Goal: Information Seeking & Learning: Learn about a topic

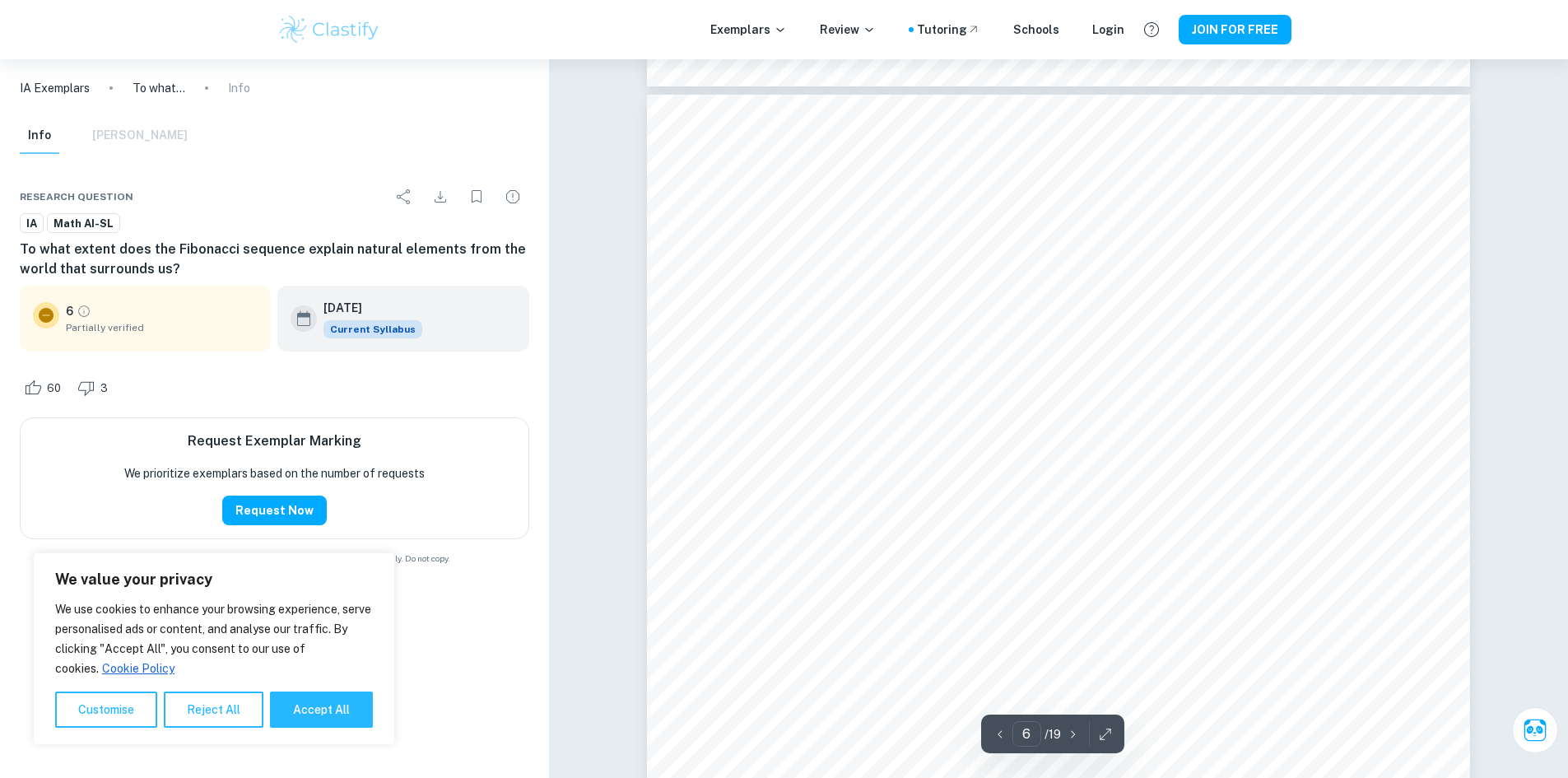
scroll to position [5352, 0]
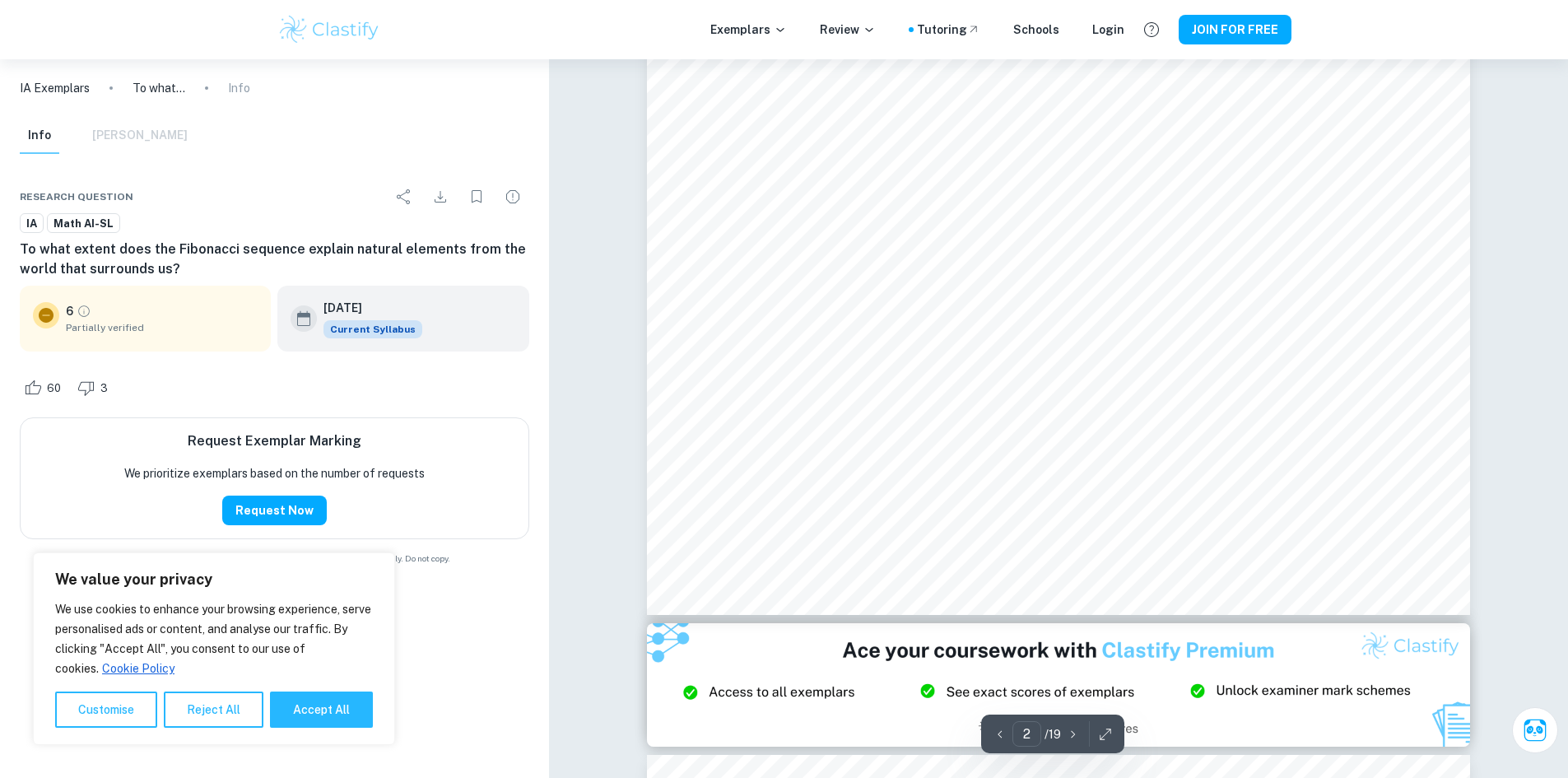
type input "1"
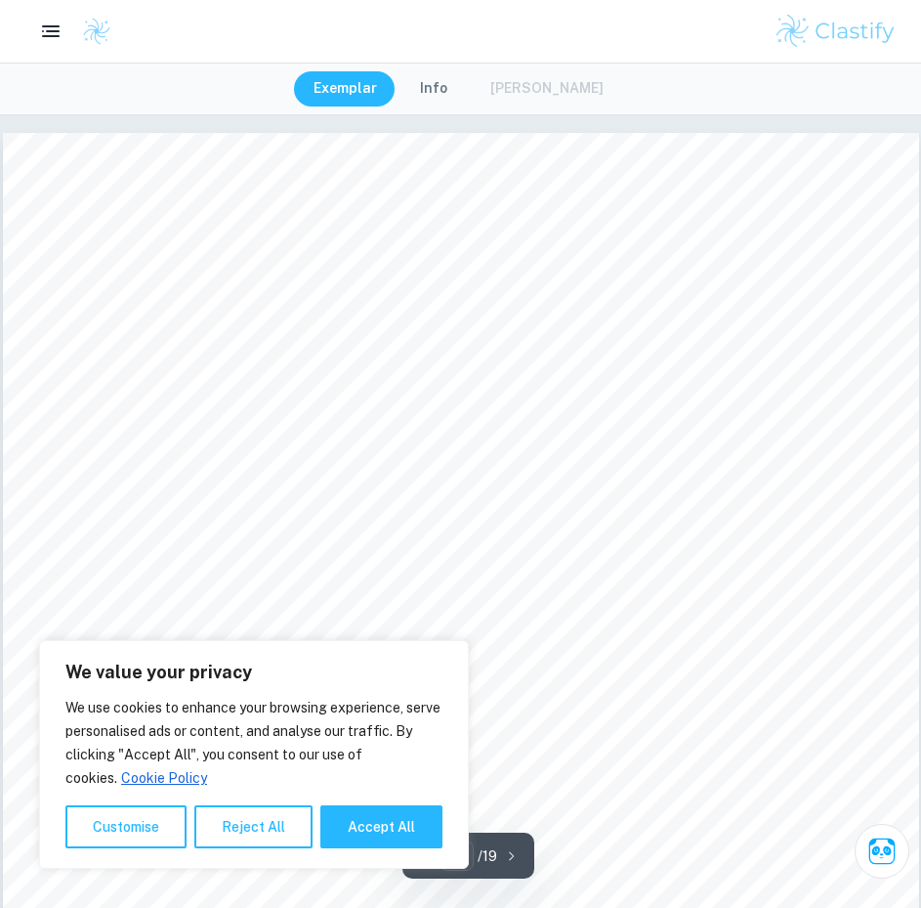
scroll to position [0, 0]
click at [285, 819] on button "Reject All" at bounding box center [253, 826] width 118 height 43
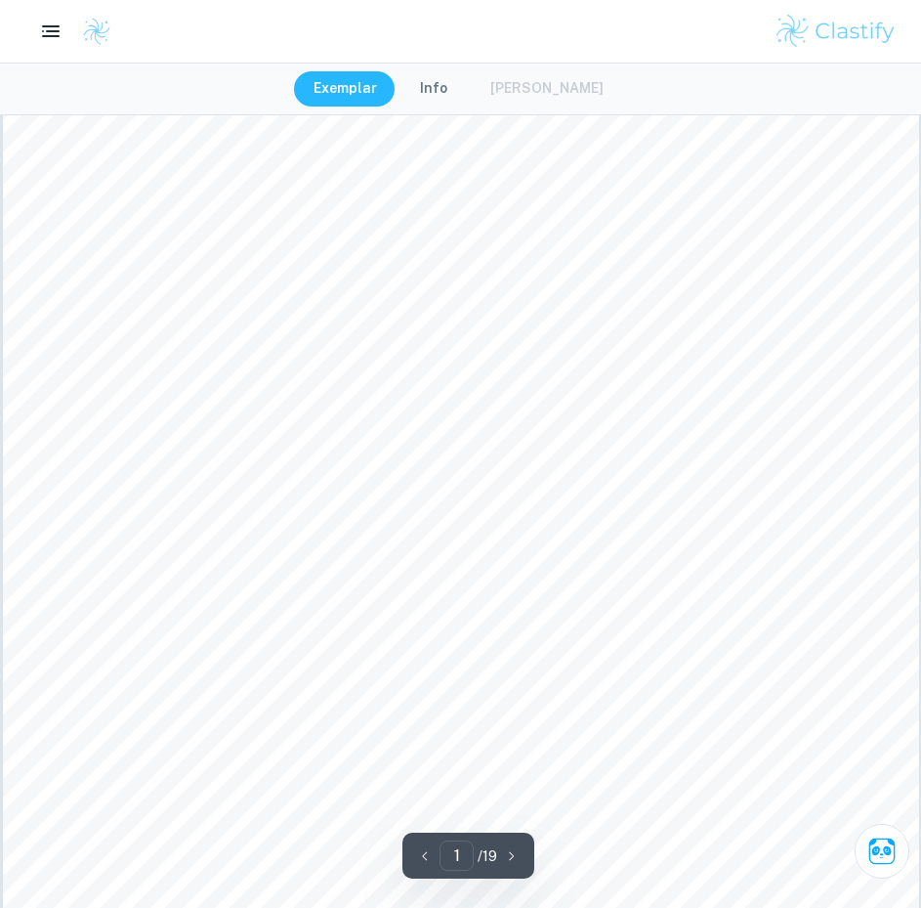
scroll to position [98, 0]
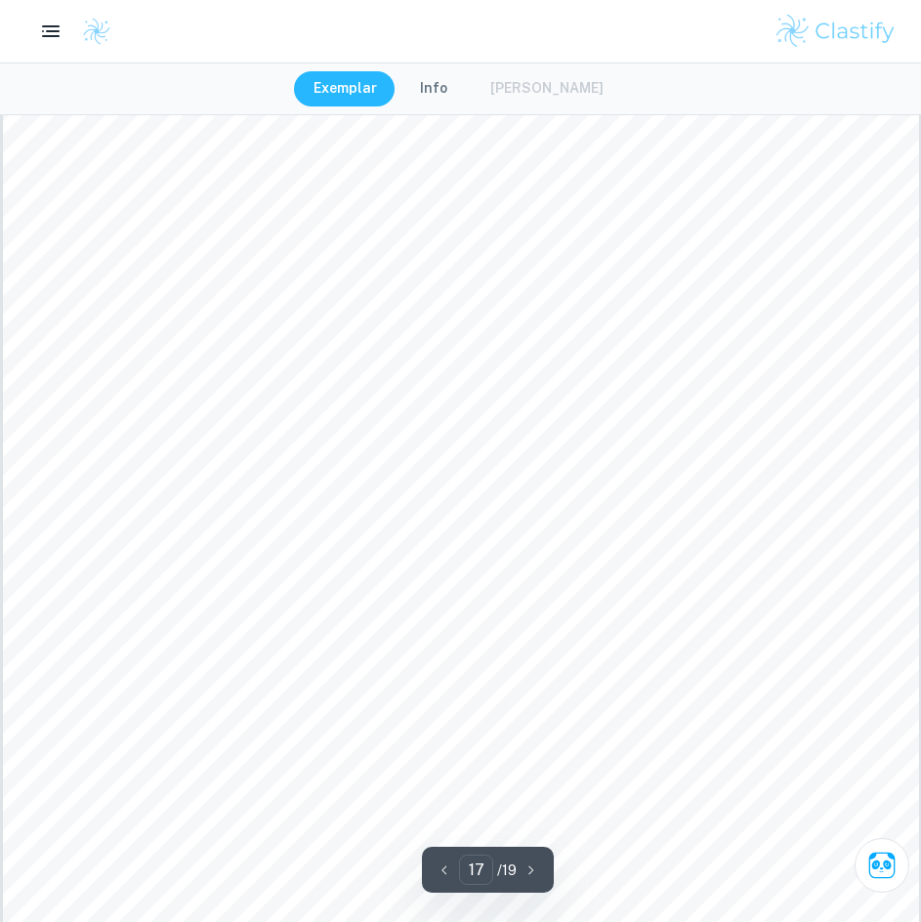
scroll to position [20016, 0]
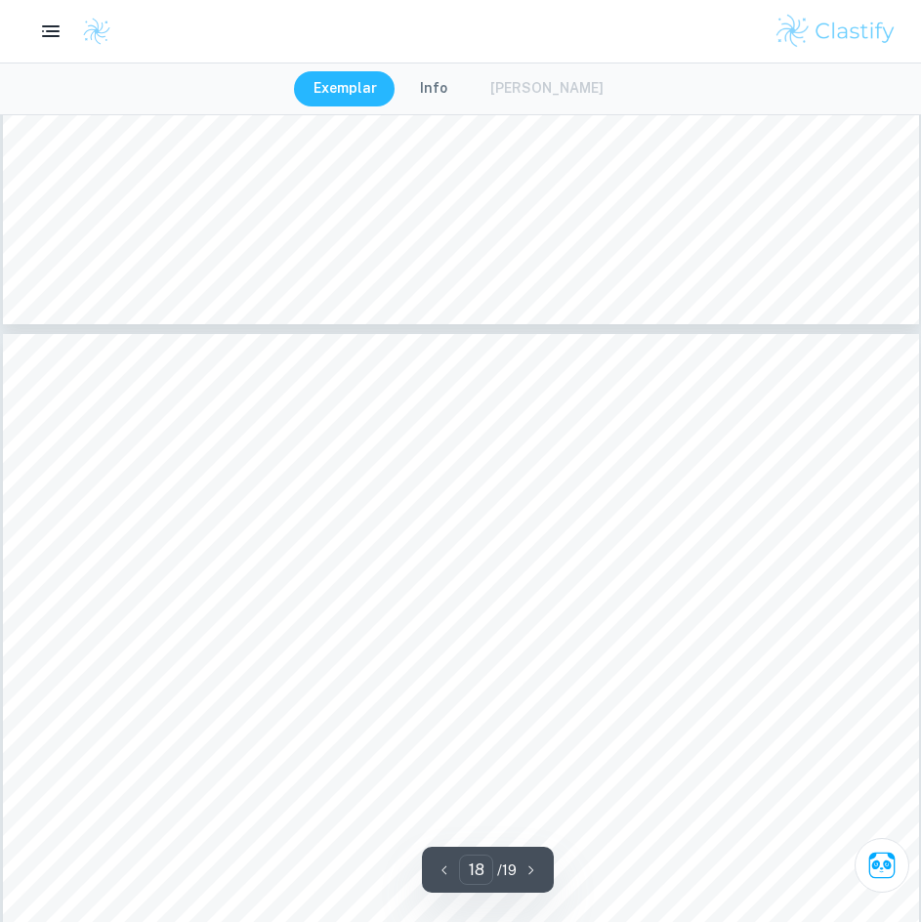
type input "17"
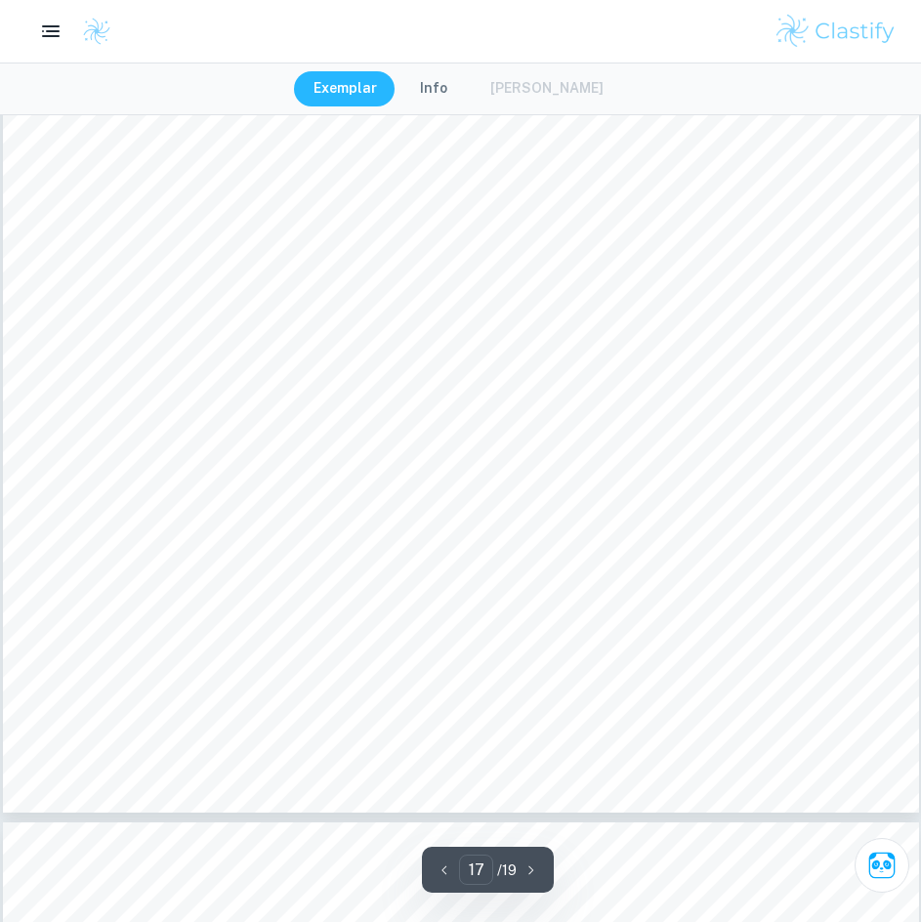
scroll to position [20114, 0]
